Goal: Task Accomplishment & Management: Use online tool/utility

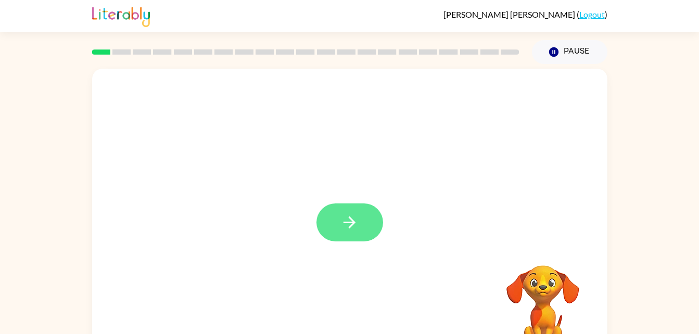
click at [348, 222] on icon "button" at bounding box center [350, 223] width 18 height 18
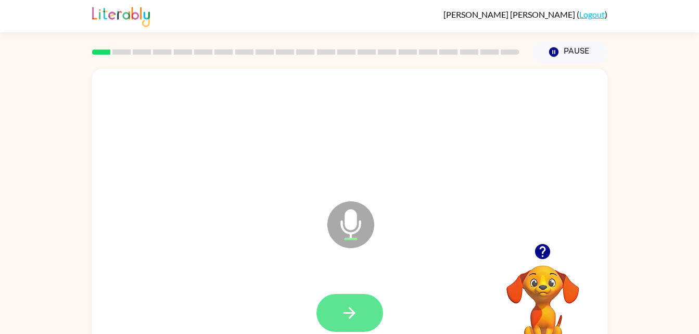
click at [355, 319] on icon "button" at bounding box center [350, 313] width 18 height 18
click at [355, 316] on icon "button" at bounding box center [350, 313] width 18 height 18
click at [355, 320] on icon "button" at bounding box center [350, 313] width 18 height 18
drag, startPoint x: 355, startPoint y: 320, endPoint x: 297, endPoint y: 243, distance: 95.9
click at [297, 243] on div "Microphone The Microphone is here when it is your turn to talk" at bounding box center [350, 217] width 516 height 297
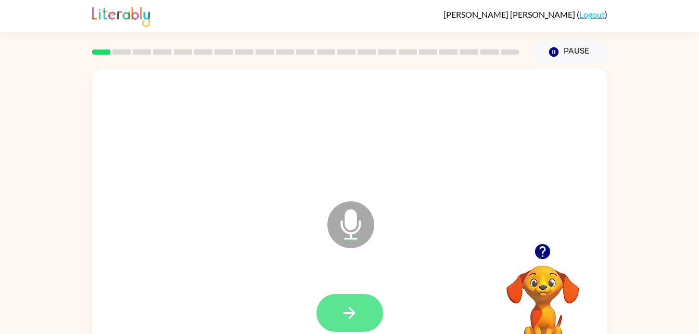
click at [347, 312] on icon "button" at bounding box center [350, 313] width 12 height 12
click at [355, 305] on icon "button" at bounding box center [350, 313] width 18 height 18
click at [352, 294] on button "button" at bounding box center [350, 313] width 67 height 38
click at [346, 302] on button "button" at bounding box center [350, 313] width 67 height 38
click at [354, 309] on icon "button" at bounding box center [350, 313] width 18 height 18
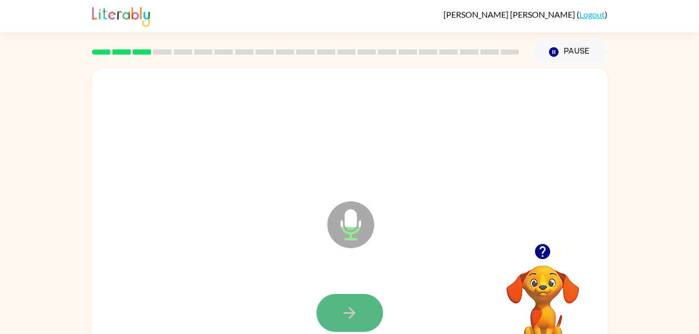
click at [355, 309] on icon "button" at bounding box center [350, 313] width 18 height 18
click at [344, 305] on icon "button" at bounding box center [350, 313] width 18 height 18
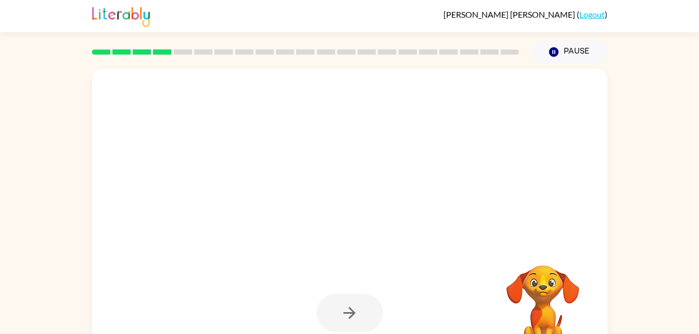
click at [642, 201] on div "Your browser must support playing .mp4 files to use Literably. Please try using…" at bounding box center [349, 215] width 699 height 302
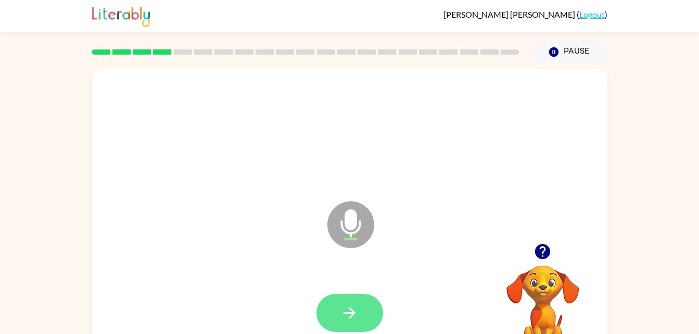
click at [351, 315] on icon "button" at bounding box center [350, 313] width 18 height 18
click at [353, 318] on icon "button" at bounding box center [350, 313] width 18 height 18
click at [349, 314] on icon "button" at bounding box center [350, 313] width 12 height 12
click at [347, 308] on icon "button" at bounding box center [350, 313] width 18 height 18
click at [345, 317] on icon "button" at bounding box center [350, 313] width 18 height 18
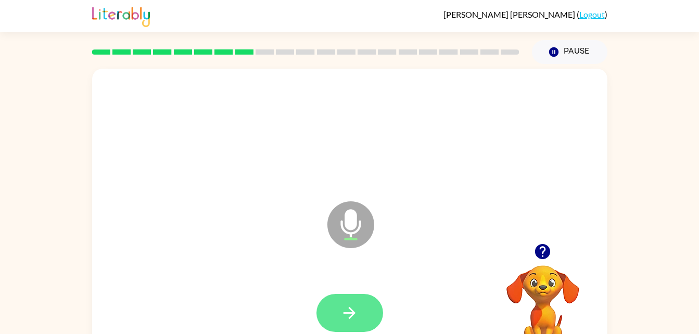
click at [353, 325] on button "button" at bounding box center [350, 313] width 67 height 38
click at [347, 310] on icon "button" at bounding box center [350, 313] width 18 height 18
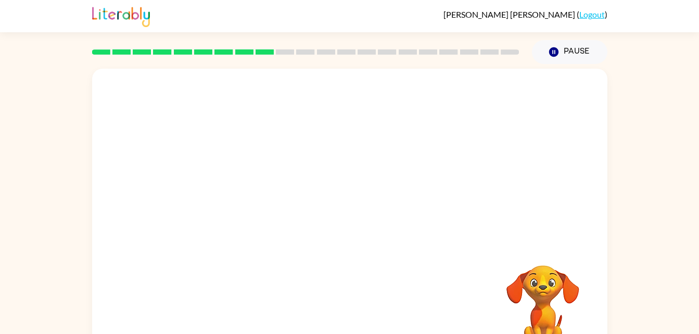
drag, startPoint x: 386, startPoint y: 277, endPoint x: 554, endPoint y: 166, distance: 201.4
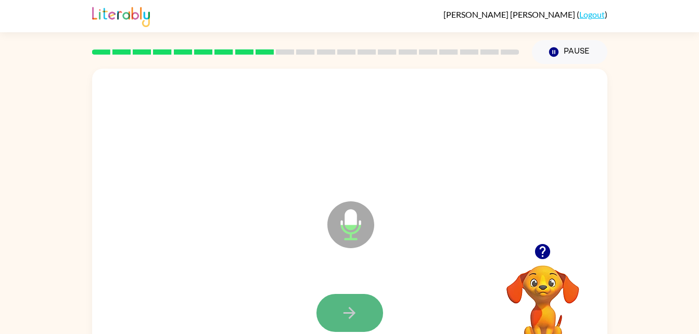
click at [350, 304] on icon "button" at bounding box center [350, 313] width 18 height 18
click at [357, 302] on button "button" at bounding box center [350, 313] width 67 height 38
click at [354, 306] on icon "button" at bounding box center [350, 313] width 18 height 18
click at [357, 300] on button "button" at bounding box center [350, 313] width 67 height 38
click at [344, 314] on icon "button" at bounding box center [350, 313] width 12 height 12
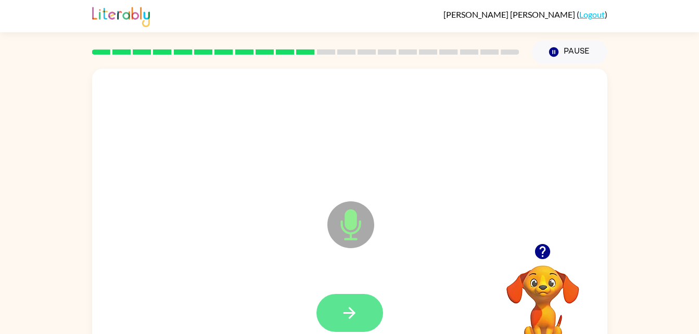
click at [336, 305] on button "button" at bounding box center [350, 313] width 67 height 38
click at [363, 310] on button "button" at bounding box center [350, 313] width 67 height 38
click at [336, 301] on button "button" at bounding box center [350, 313] width 67 height 38
click at [368, 302] on button "button" at bounding box center [350, 313] width 67 height 38
click at [353, 305] on icon "button" at bounding box center [350, 313] width 18 height 18
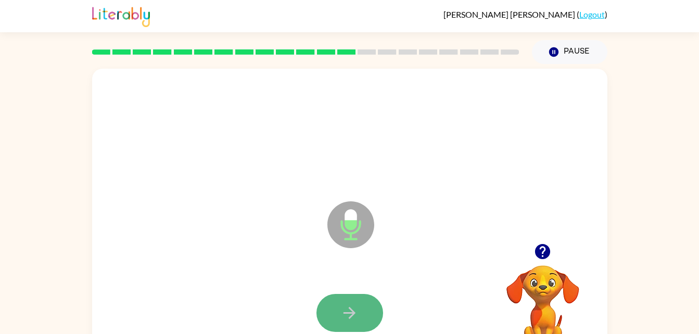
click at [361, 304] on button "button" at bounding box center [350, 313] width 67 height 38
click at [347, 311] on icon "button" at bounding box center [350, 313] width 18 height 18
click at [359, 307] on button "button" at bounding box center [350, 313] width 67 height 38
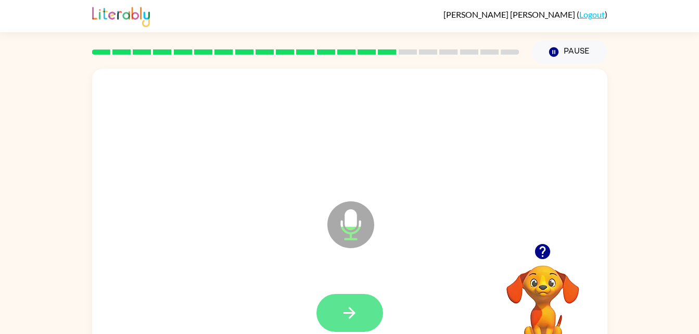
click at [357, 302] on button "button" at bounding box center [350, 313] width 67 height 38
click at [362, 299] on button "button" at bounding box center [350, 313] width 67 height 38
click at [353, 309] on icon "button" at bounding box center [350, 313] width 18 height 18
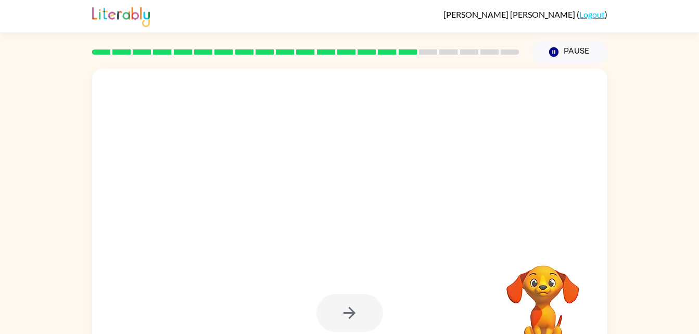
click at [346, 311] on div at bounding box center [350, 313] width 67 height 38
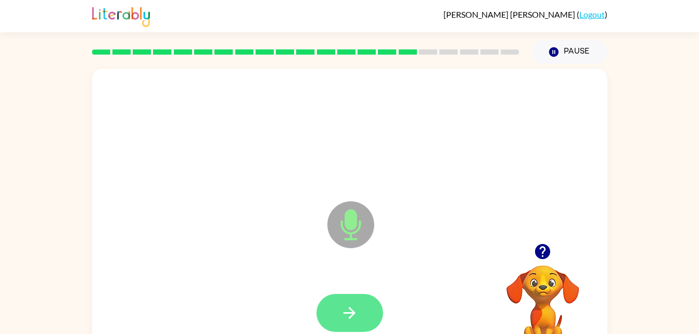
click at [359, 299] on button "button" at bounding box center [350, 313] width 67 height 38
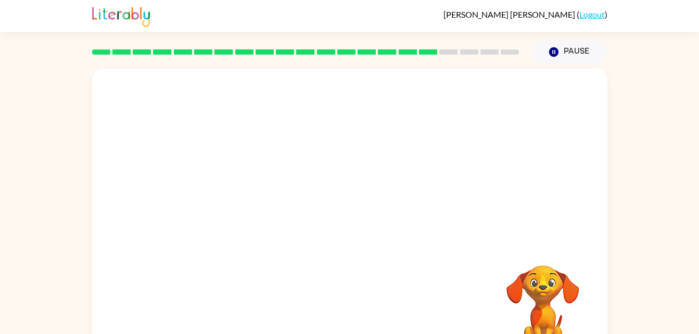
click at [349, 298] on div "Your browser must support playing .mp4 files to use Literably. Please try using…" at bounding box center [350, 217] width 516 height 297
drag, startPoint x: 560, startPoint y: 332, endPoint x: 504, endPoint y: 244, distance: 105.2
click at [504, 244] on div "Your browser must support playing .mp4 files to use Literably. Please try using…" at bounding box center [350, 217] width 516 height 297
click at [464, 205] on div at bounding box center [325, 198] width 445 height 37
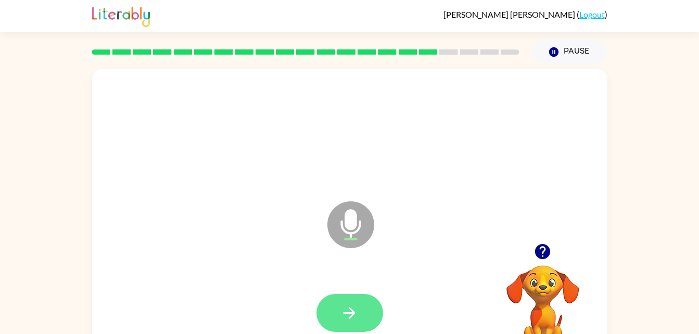
click at [352, 295] on button "button" at bounding box center [350, 313] width 67 height 38
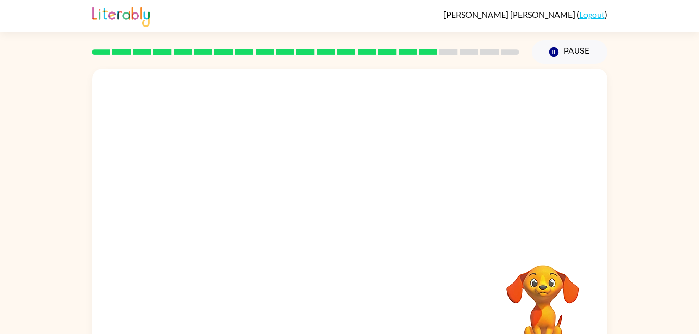
click at [542, 291] on video "Your browser must support playing .mp4 files to use Literably. Please try using…" at bounding box center [543, 301] width 104 height 104
click at [541, 292] on video "Your browser must support playing .mp4 files to use Literably. Please try using…" at bounding box center [543, 301] width 104 height 104
click at [407, 127] on div at bounding box center [350, 132] width 495 height 85
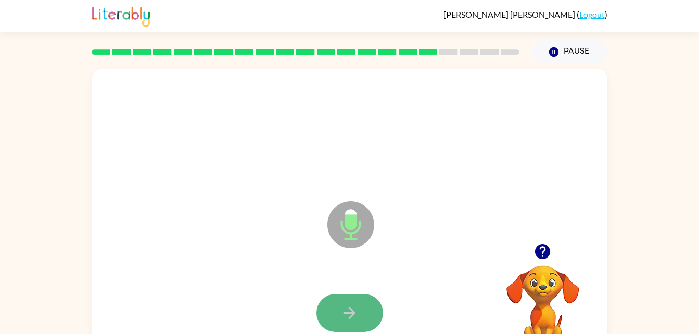
click at [358, 300] on button "button" at bounding box center [350, 313] width 67 height 38
click at [366, 305] on button "button" at bounding box center [350, 313] width 67 height 38
click at [346, 301] on button "button" at bounding box center [350, 313] width 67 height 38
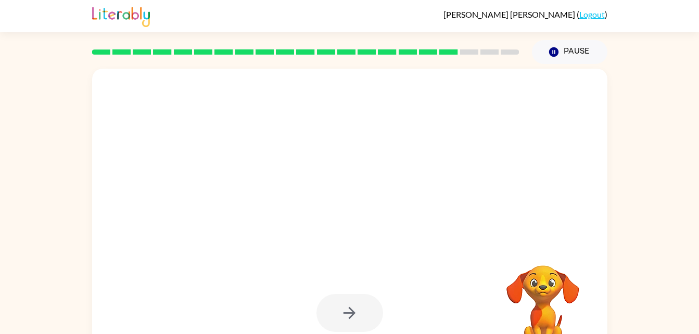
click at [339, 314] on div at bounding box center [350, 313] width 67 height 38
click at [414, 293] on div at bounding box center [350, 313] width 495 height 85
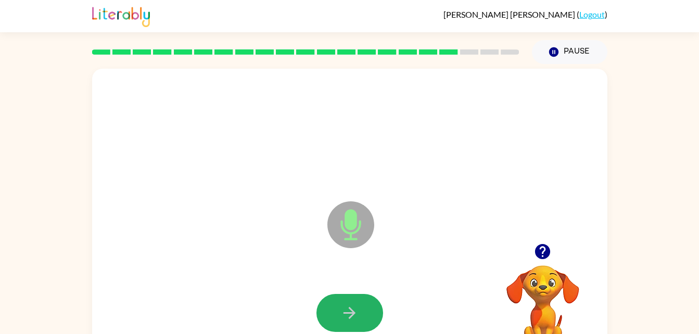
click at [352, 324] on button "button" at bounding box center [350, 313] width 67 height 38
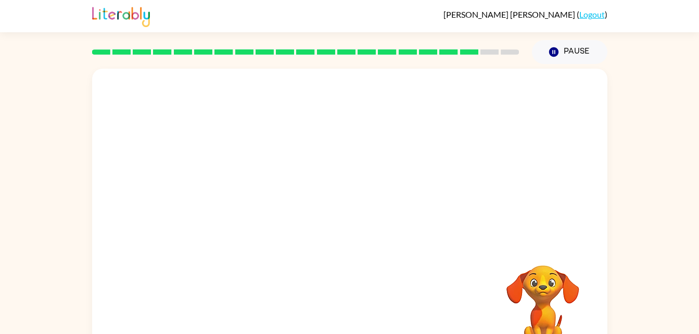
click at [437, 305] on div at bounding box center [350, 313] width 495 height 85
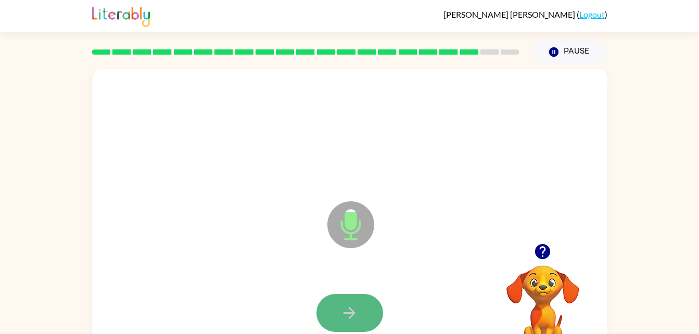
click at [347, 306] on icon "button" at bounding box center [350, 313] width 18 height 18
click at [358, 308] on icon "button" at bounding box center [350, 313] width 18 height 18
click at [366, 314] on button "button" at bounding box center [350, 313] width 67 height 38
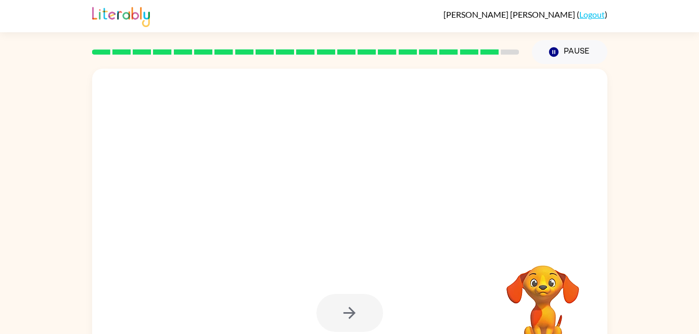
click at [355, 309] on div at bounding box center [350, 313] width 67 height 38
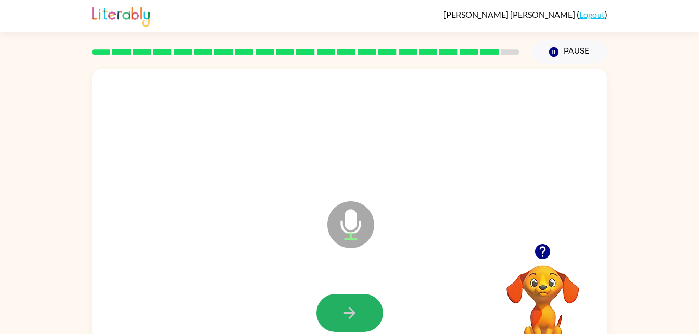
click at [346, 304] on icon "button" at bounding box center [350, 313] width 18 height 18
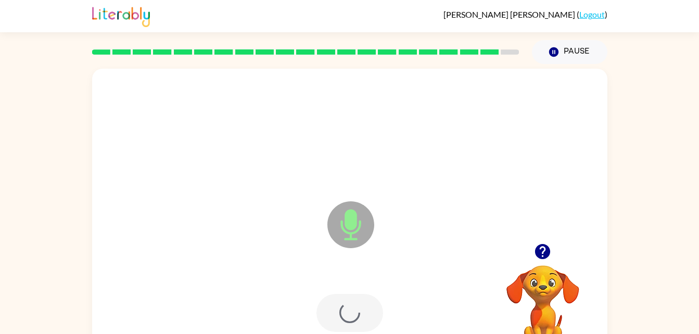
click at [346, 304] on div at bounding box center [350, 313] width 67 height 38
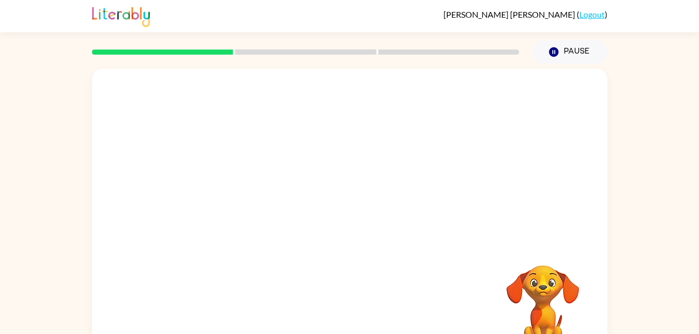
click at [302, 154] on div at bounding box center [350, 156] width 516 height 175
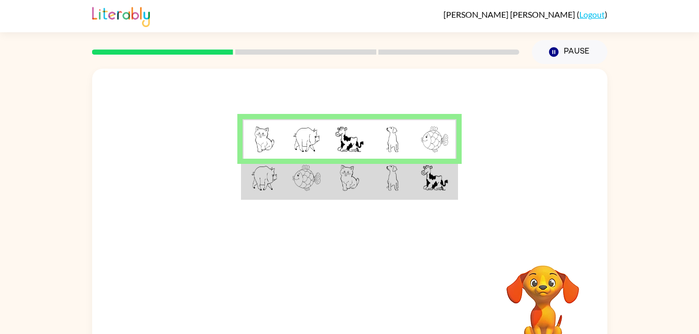
click at [303, 169] on img at bounding box center [307, 178] width 28 height 26
click at [310, 173] on img at bounding box center [307, 178] width 28 height 26
click at [317, 185] on img at bounding box center [307, 178] width 28 height 26
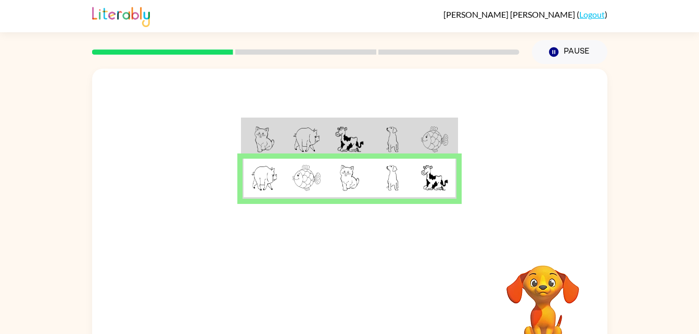
click at [317, 185] on img at bounding box center [307, 178] width 28 height 26
click at [358, 298] on button "button" at bounding box center [350, 308] width 67 height 38
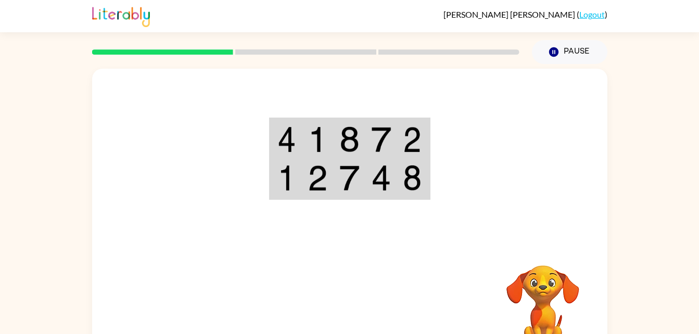
click at [290, 181] on img at bounding box center [287, 178] width 19 height 26
click at [350, 135] on img at bounding box center [350, 140] width 20 height 26
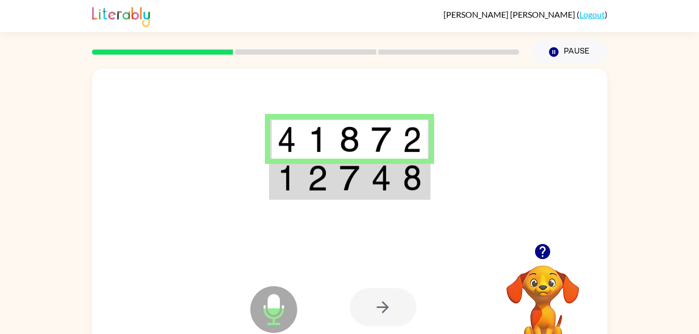
click at [355, 177] on img at bounding box center [350, 178] width 20 height 26
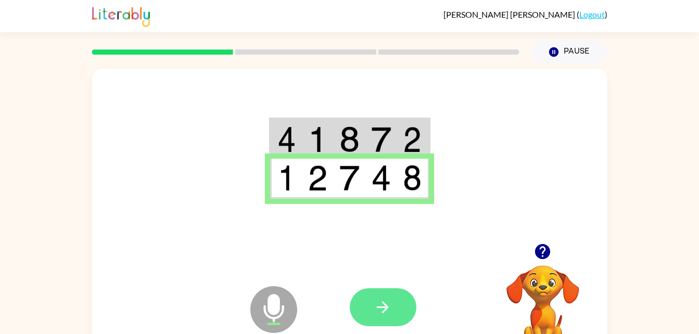
click at [386, 309] on icon "button" at bounding box center [383, 308] width 12 height 12
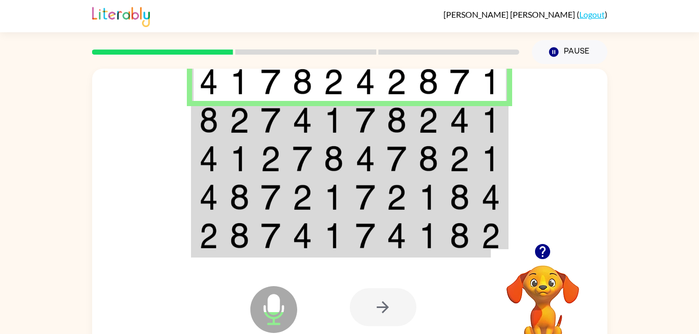
click at [214, 122] on img at bounding box center [208, 120] width 19 height 26
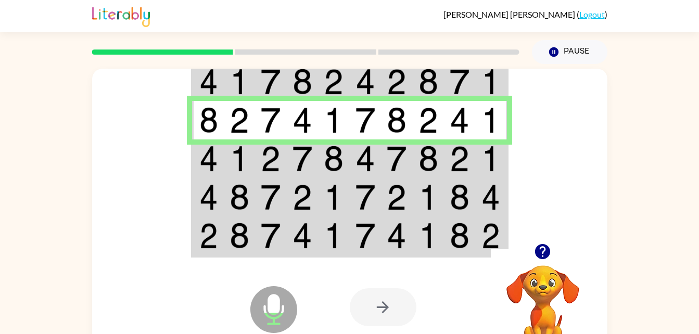
click at [227, 149] on td at bounding box center [240, 159] width 32 height 39
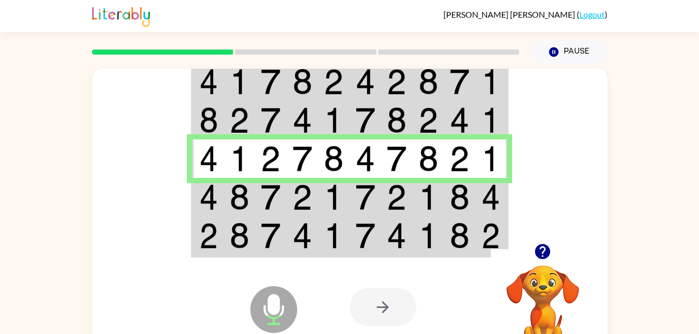
click at [223, 207] on td at bounding box center [208, 197] width 32 height 39
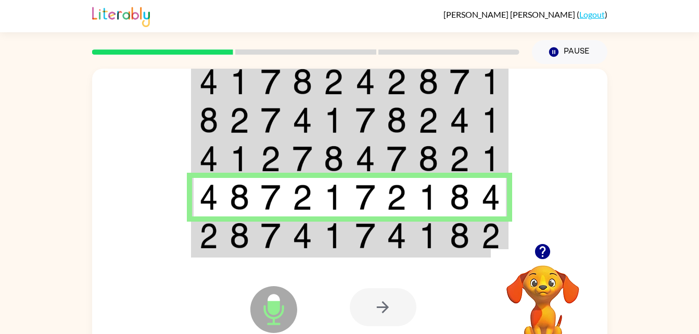
click at [211, 230] on img at bounding box center [208, 236] width 19 height 26
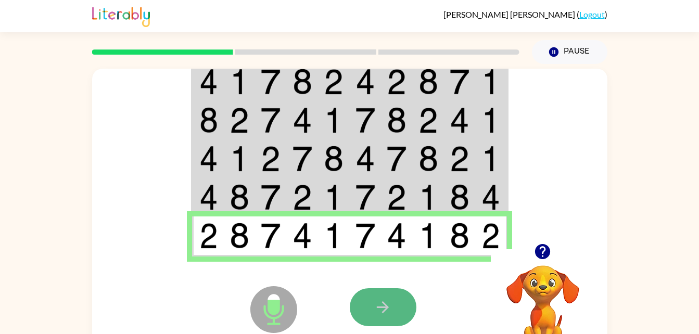
click at [389, 302] on icon "button" at bounding box center [383, 307] width 18 height 18
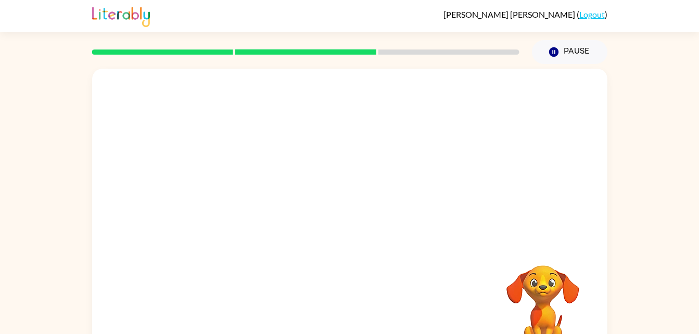
click at [389, 302] on div "Your browser must support playing .mp4 files to use Literably. Please try using…" at bounding box center [350, 217] width 516 height 297
click at [536, 293] on video "Your browser must support playing .mp4 files to use Literably. Please try using…" at bounding box center [543, 301] width 104 height 104
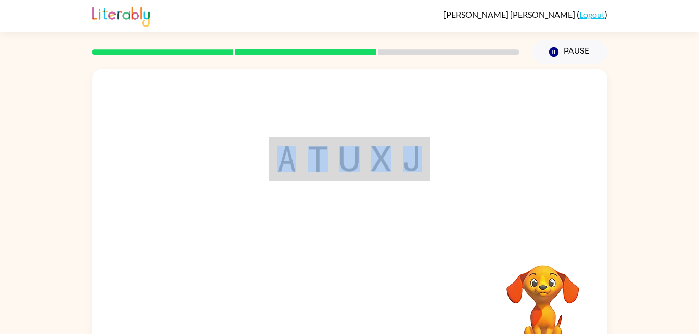
click at [199, 136] on div at bounding box center [350, 156] width 516 height 175
click at [224, 164] on div at bounding box center [350, 156] width 516 height 175
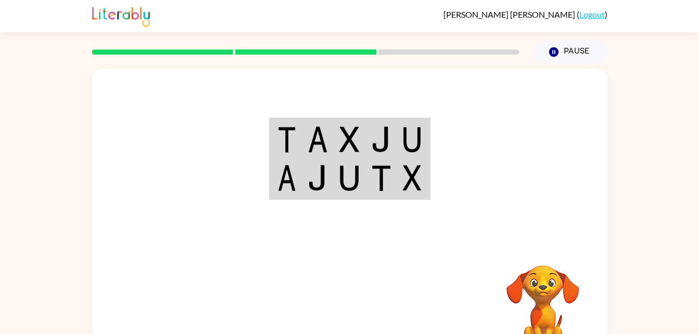
click at [556, 293] on video "Your browser must support playing .mp4 files to use Literably. Please try using…" at bounding box center [543, 301] width 104 height 104
click at [384, 171] on img at bounding box center [381, 178] width 20 height 26
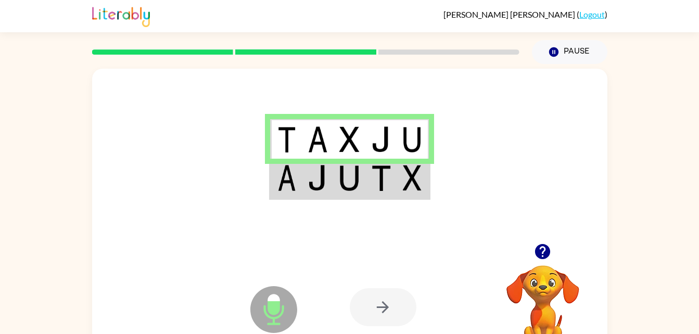
click at [360, 166] on td at bounding box center [350, 179] width 32 height 40
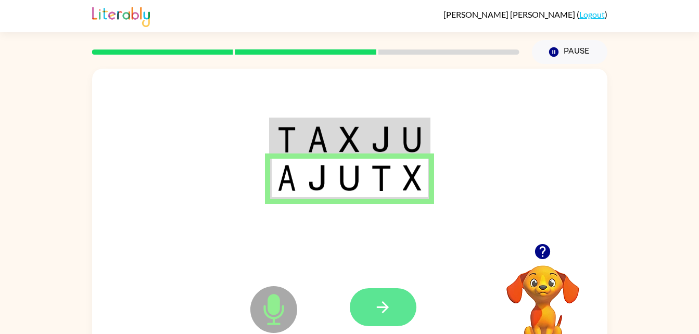
click at [391, 302] on icon "button" at bounding box center [383, 307] width 18 height 18
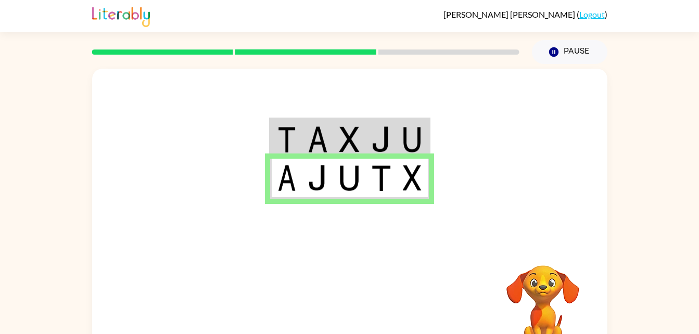
click at [256, 243] on div at bounding box center [350, 156] width 516 height 175
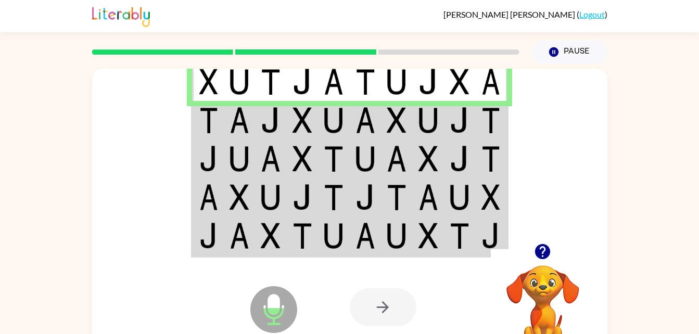
click at [255, 110] on td at bounding box center [240, 120] width 32 height 39
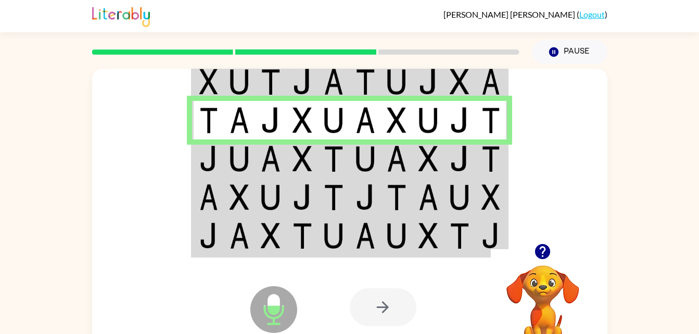
click at [213, 166] on img at bounding box center [208, 159] width 19 height 26
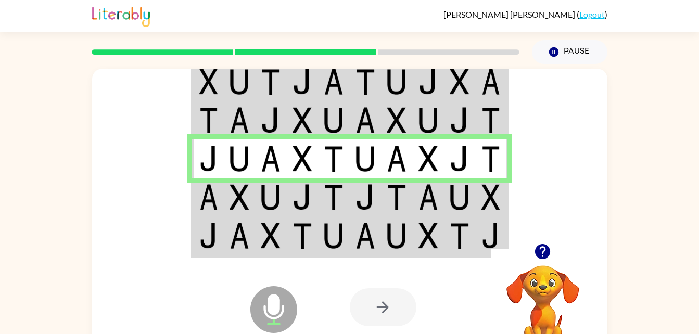
click at [208, 190] on img at bounding box center [208, 197] width 19 height 26
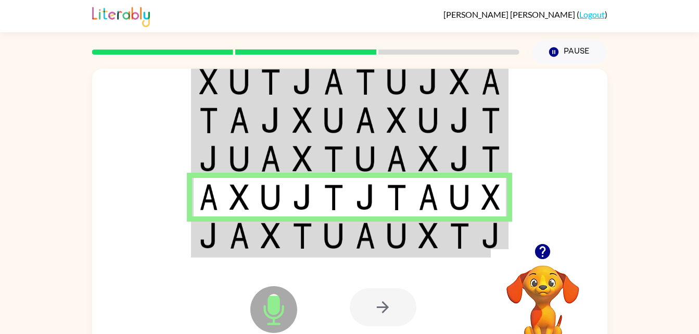
click at [229, 237] on td at bounding box center [240, 237] width 32 height 40
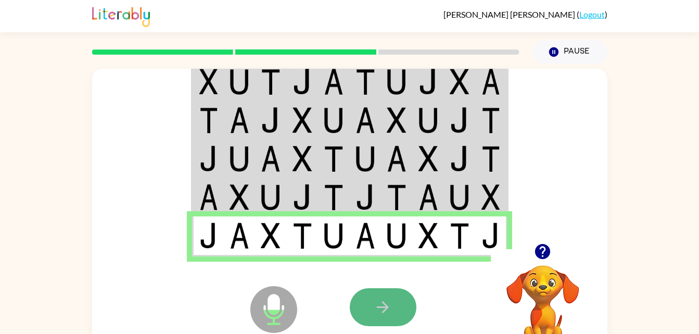
click at [376, 315] on icon "button" at bounding box center [383, 307] width 18 height 18
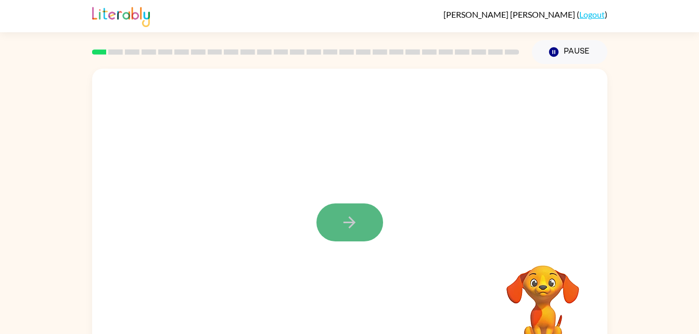
click at [362, 224] on button "button" at bounding box center [350, 223] width 67 height 38
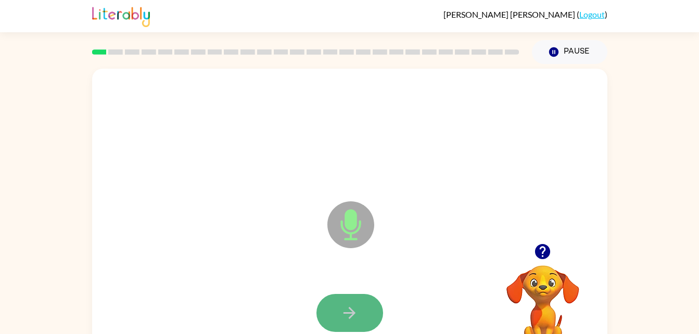
click at [346, 299] on button "button" at bounding box center [350, 313] width 67 height 38
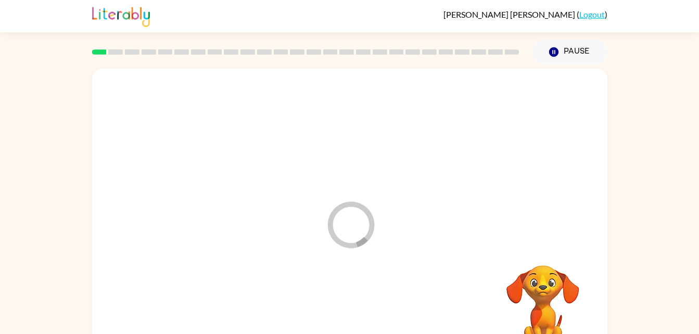
click at [523, 297] on video "Your browser must support playing .mp4 files to use Literably. Please try using…" at bounding box center [543, 301] width 104 height 104
click at [357, 308] on div at bounding box center [350, 313] width 67 height 38
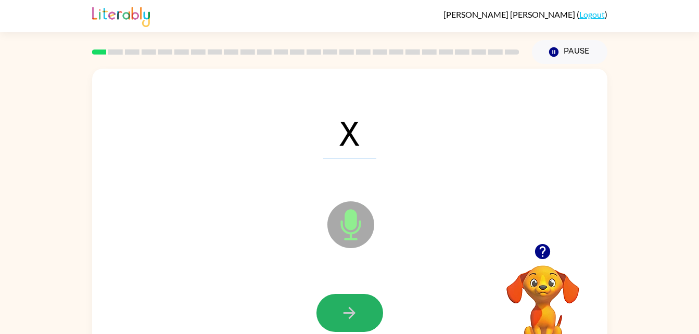
click at [361, 316] on button "button" at bounding box center [350, 313] width 67 height 38
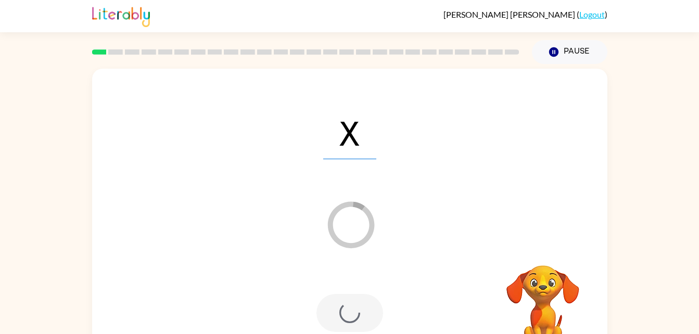
click at [398, 192] on div "Loader Your response is being sent to our graders" at bounding box center [325, 198] width 445 height 37
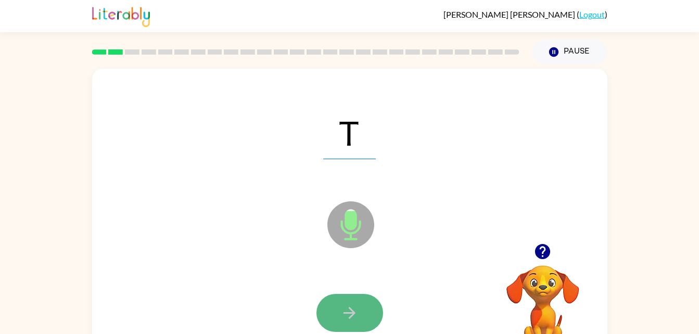
click at [346, 312] on icon "button" at bounding box center [350, 313] width 12 height 12
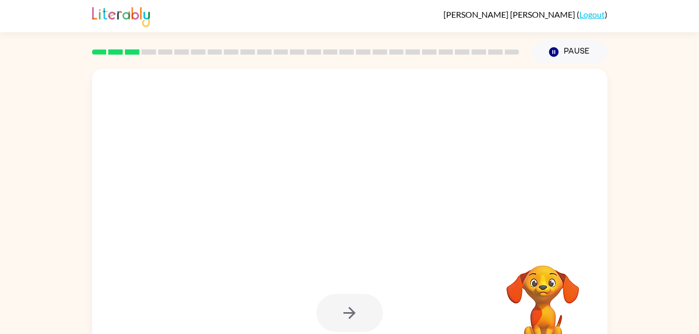
click at [337, 305] on div at bounding box center [350, 313] width 67 height 38
click at [542, 288] on video "Your browser must support playing .mp4 files to use Literably. Please try using…" at bounding box center [543, 301] width 104 height 104
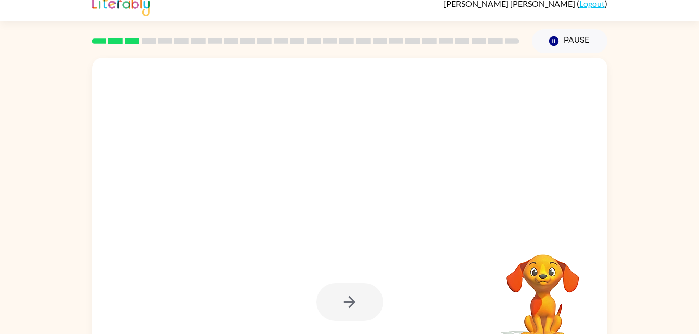
scroll to position [12, 0]
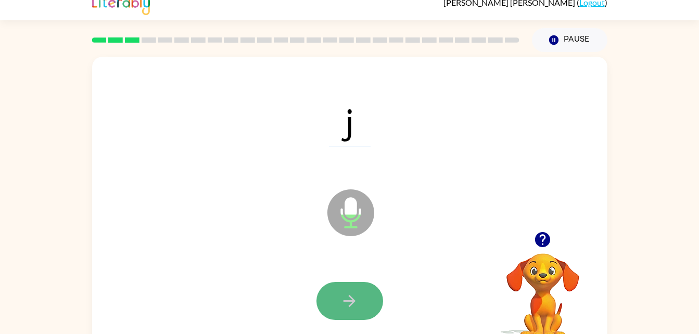
click at [342, 312] on button "button" at bounding box center [350, 301] width 67 height 38
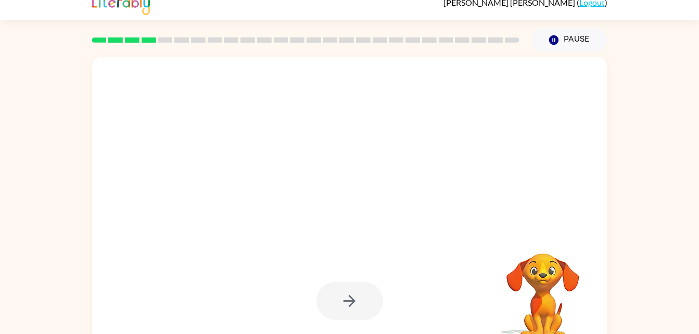
click at [416, 141] on div at bounding box center [350, 120] width 495 height 85
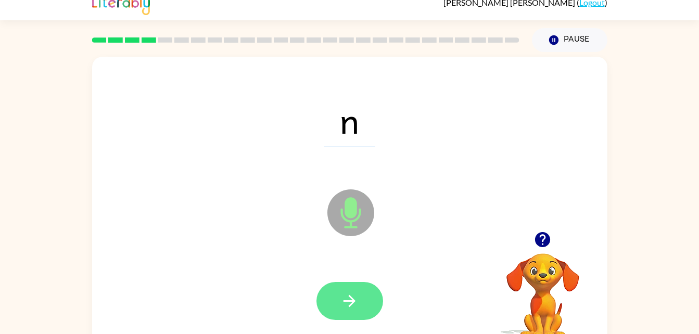
click at [360, 291] on button "button" at bounding box center [350, 301] width 67 height 38
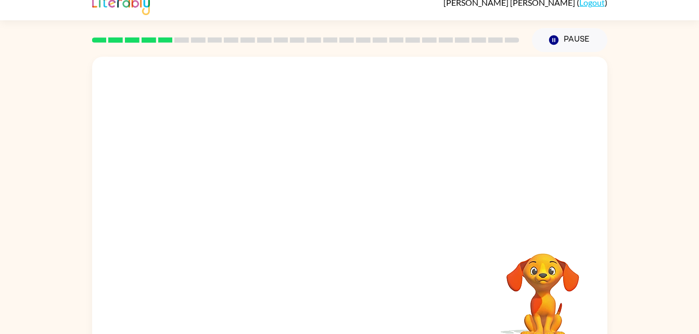
click at [362, 284] on div "Your browser must support playing .mp4 files to use Literably. Please try using…" at bounding box center [350, 205] width 516 height 297
click at [363, 283] on div "Your browser must support playing .mp4 files to use Literably. Please try using…" at bounding box center [350, 205] width 516 height 297
click at [355, 299] on div at bounding box center [350, 301] width 67 height 38
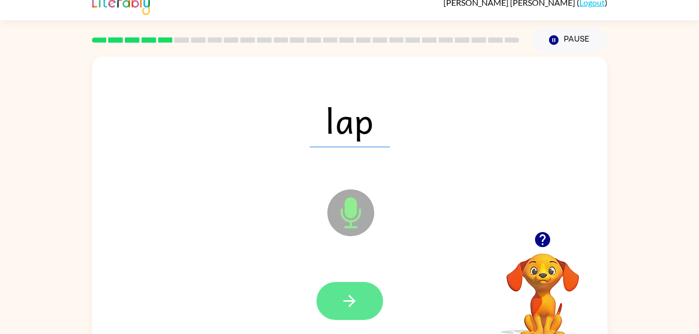
click at [349, 290] on button "button" at bounding box center [350, 301] width 67 height 38
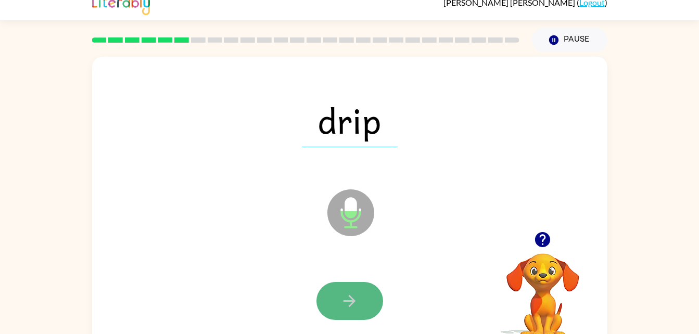
click at [344, 286] on button "button" at bounding box center [350, 301] width 67 height 38
click at [359, 290] on button "button" at bounding box center [350, 301] width 67 height 38
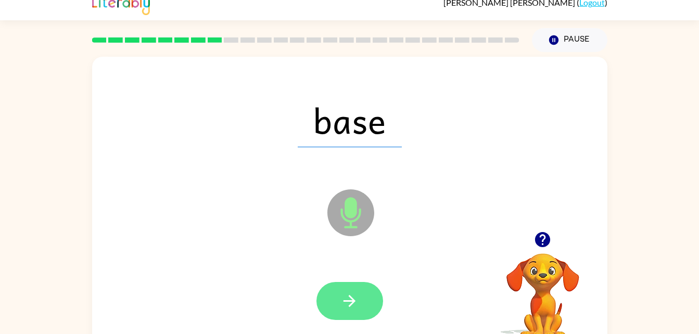
click at [346, 290] on button "button" at bounding box center [350, 301] width 67 height 38
click at [348, 294] on icon "button" at bounding box center [350, 301] width 18 height 18
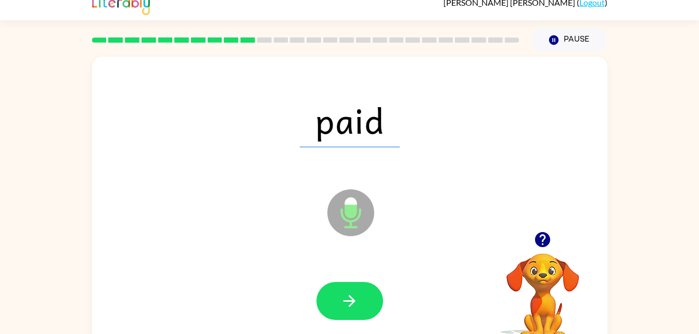
drag, startPoint x: 370, startPoint y: 131, endPoint x: 397, endPoint y: 124, distance: 28.4
click at [397, 124] on span "paid" at bounding box center [350, 120] width 100 height 54
click at [351, 299] on icon "button" at bounding box center [350, 301] width 18 height 18
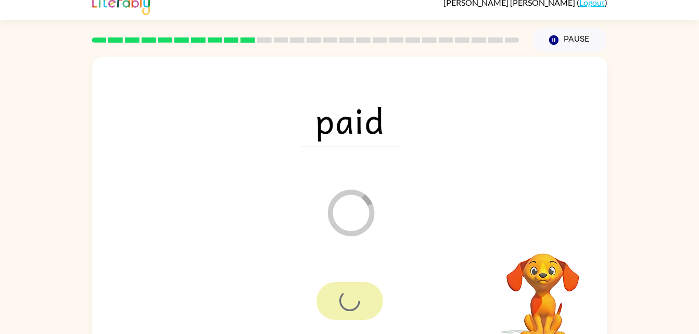
click at [328, 127] on span "paid" at bounding box center [350, 120] width 100 height 54
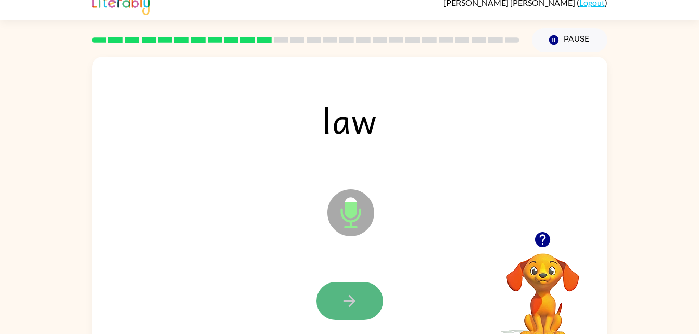
click at [360, 284] on button "button" at bounding box center [350, 301] width 67 height 38
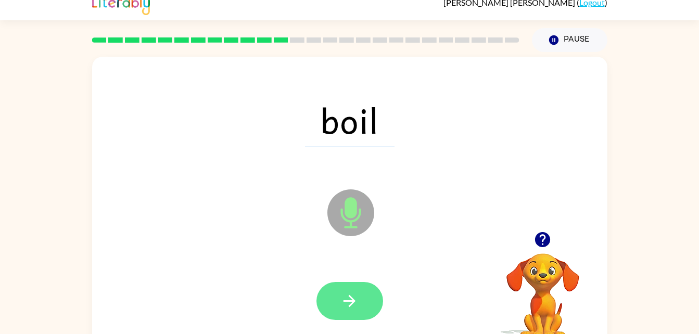
click at [349, 292] on icon "button" at bounding box center [350, 301] width 18 height 18
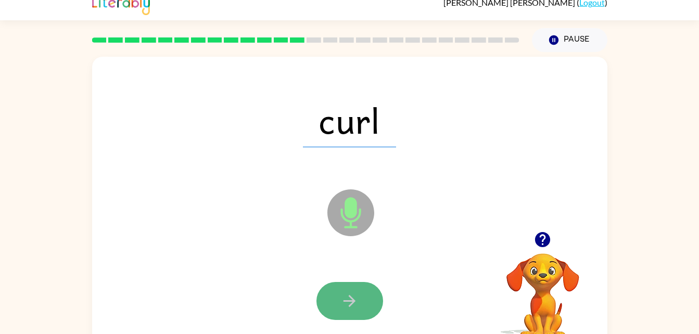
click at [348, 298] on icon "button" at bounding box center [350, 301] width 18 height 18
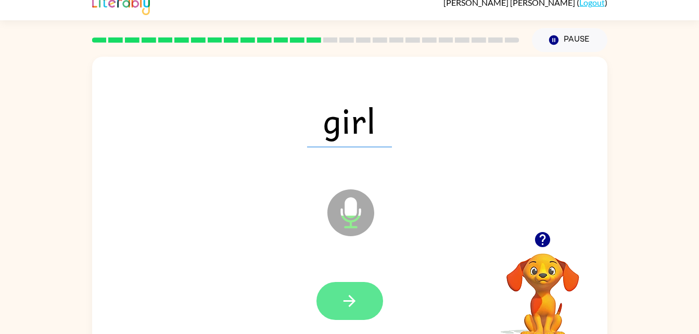
click at [355, 306] on icon "button" at bounding box center [350, 301] width 18 height 18
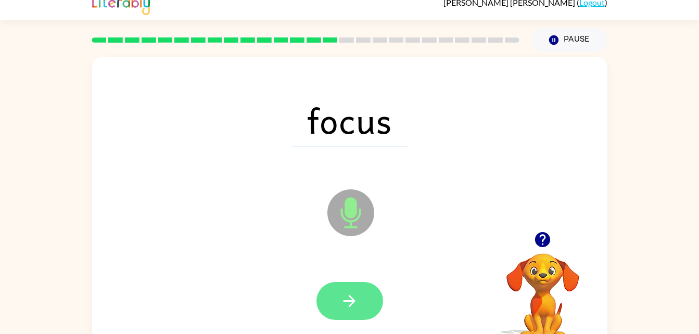
click at [352, 308] on icon "button" at bounding box center [350, 301] width 18 height 18
click at [359, 294] on button "button" at bounding box center [350, 301] width 67 height 38
click at [346, 297] on icon "button" at bounding box center [350, 301] width 18 height 18
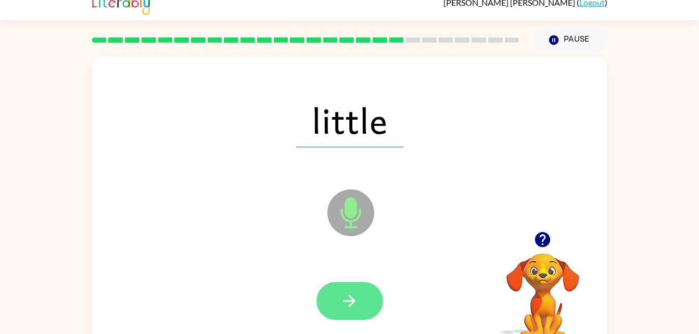
click at [353, 309] on icon "button" at bounding box center [350, 301] width 18 height 18
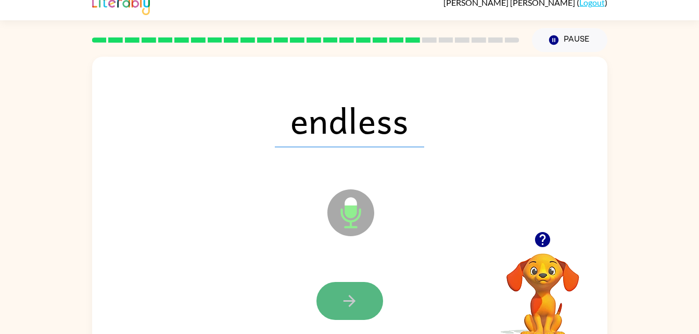
click at [353, 295] on icon "button" at bounding box center [350, 301] width 18 height 18
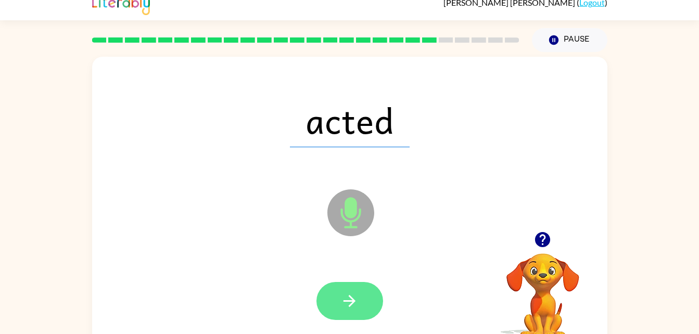
click at [346, 298] on icon "button" at bounding box center [350, 301] width 18 height 18
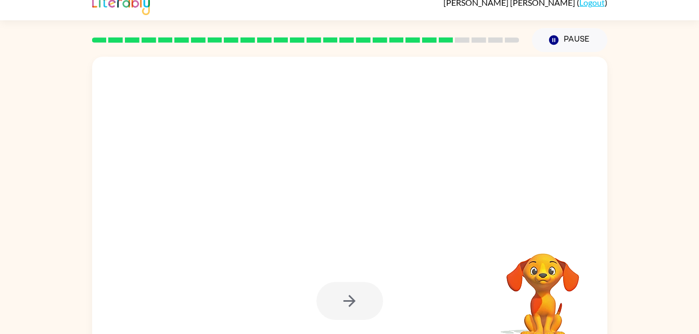
click at [353, 288] on div at bounding box center [350, 301] width 67 height 38
click at [542, 282] on video "Your browser must support playing .mp4 files to use Literably. Please try using…" at bounding box center [543, 289] width 104 height 104
click at [361, 292] on div at bounding box center [350, 301] width 67 height 38
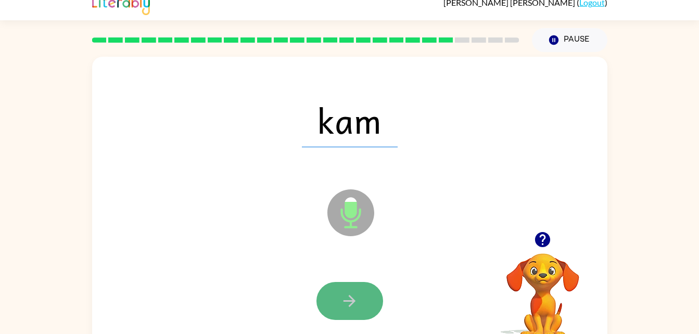
click at [346, 292] on icon "button" at bounding box center [350, 301] width 18 height 18
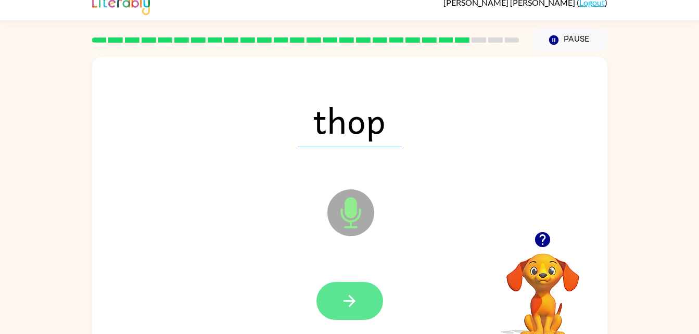
click at [342, 289] on button "button" at bounding box center [350, 301] width 67 height 38
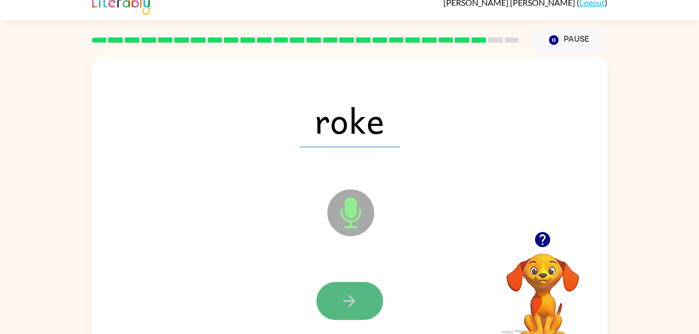
click at [332, 303] on button "button" at bounding box center [350, 301] width 67 height 38
click at [344, 295] on icon "button" at bounding box center [350, 301] width 18 height 18
